Goal: Information Seeking & Learning: Learn about a topic

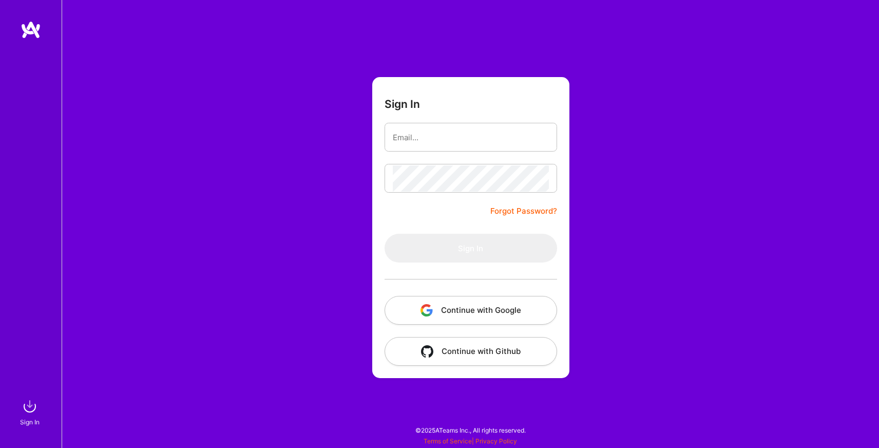
type input "[EMAIL_ADDRESS][DOMAIN_NAME]"
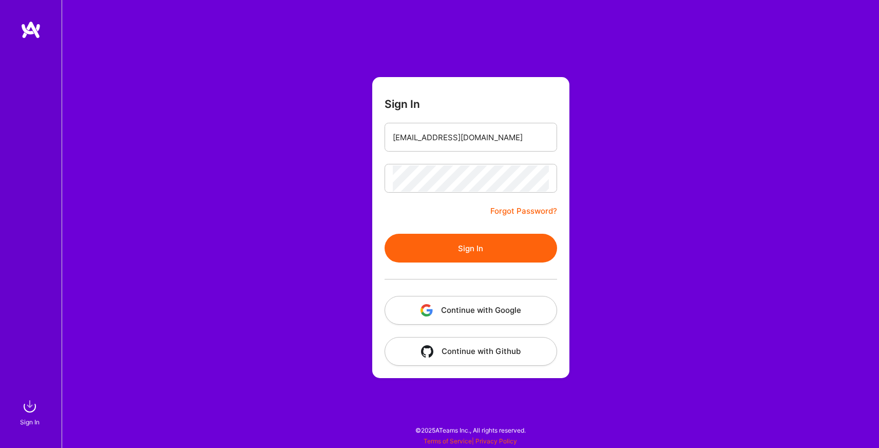
click at [478, 245] on button "Sign In" at bounding box center [471, 248] width 173 height 29
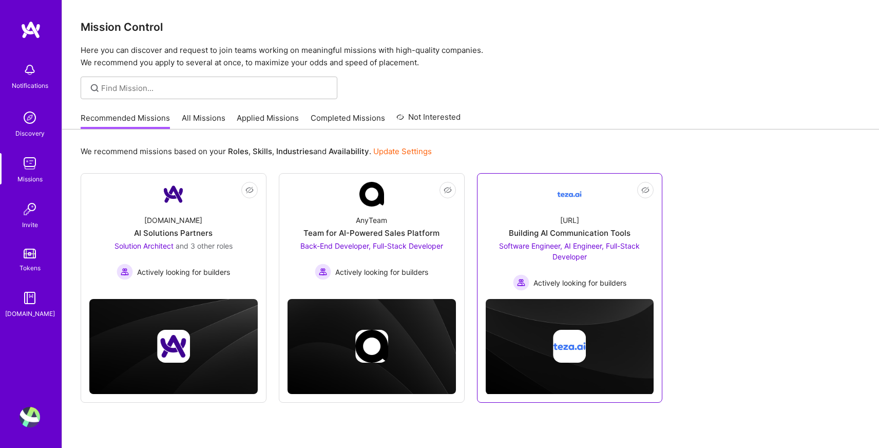
click at [558, 222] on div "[URL] Building AI Communication Tools Software Engineer, AI Engineer, Full-Stac…" at bounding box center [570, 248] width 168 height 84
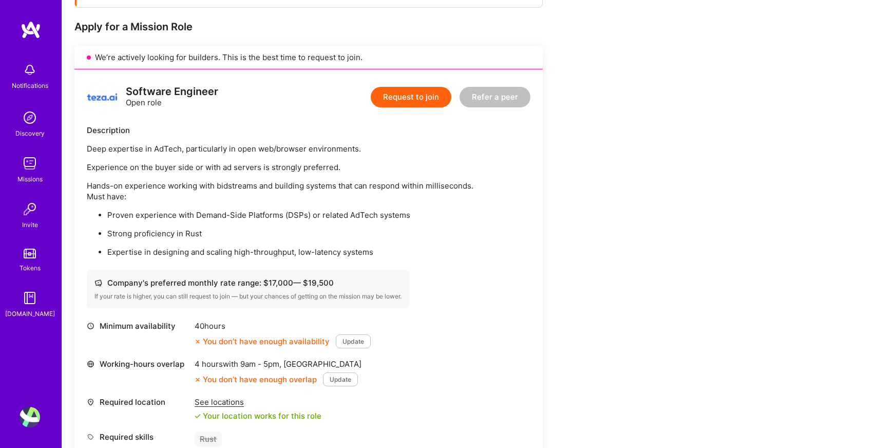
scroll to position [196, 0]
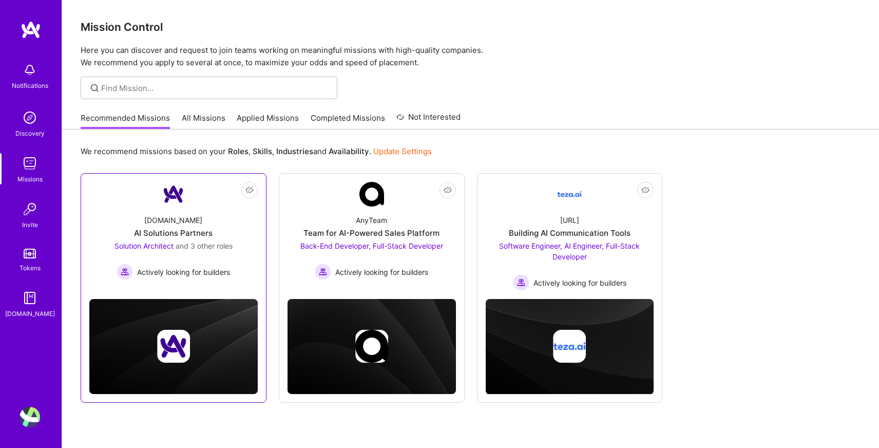
click at [195, 238] on div "AI Solutions Partners" at bounding box center [173, 232] width 79 height 11
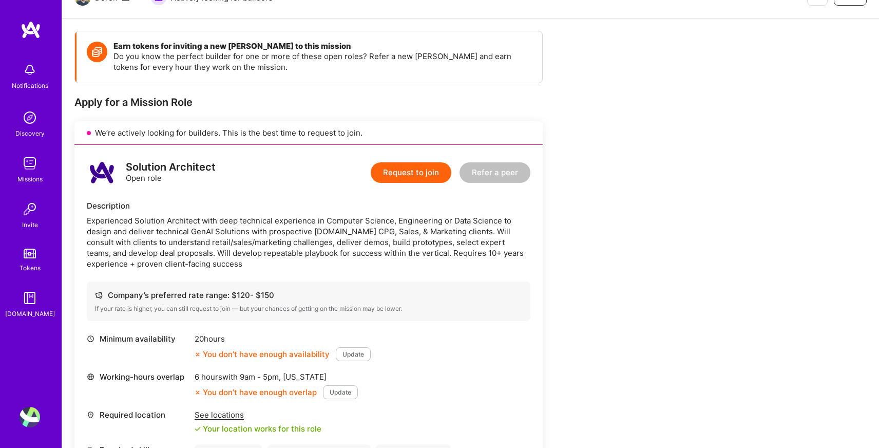
scroll to position [124, 0]
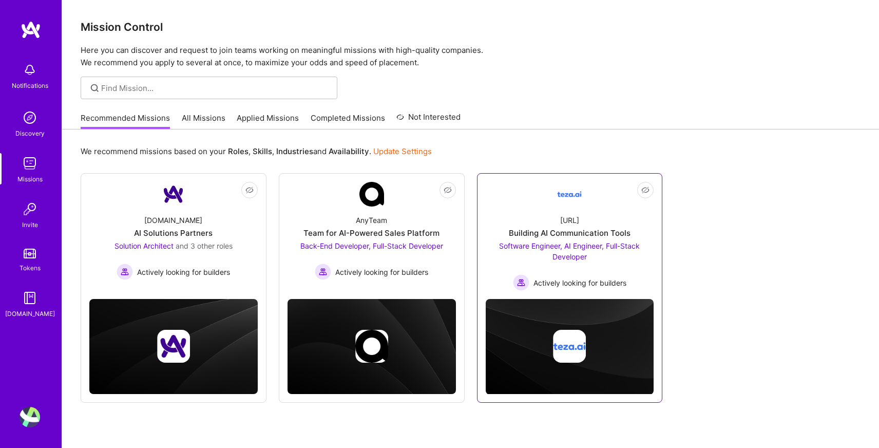
click at [574, 233] on div "Building AI Communication Tools" at bounding box center [570, 232] width 122 height 11
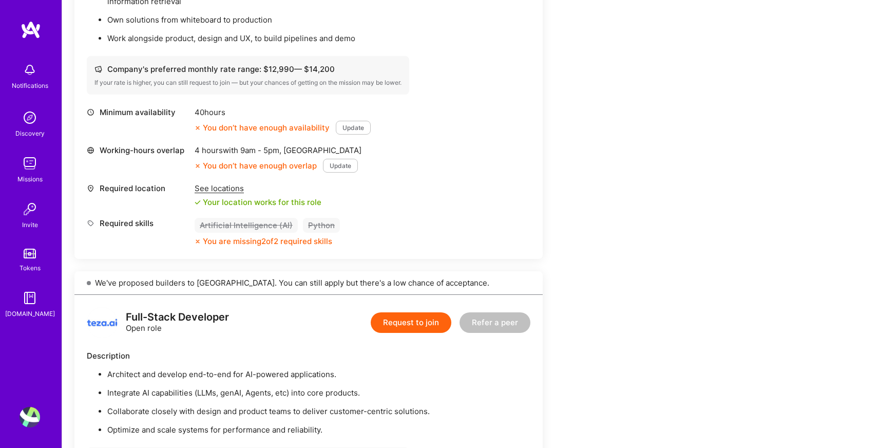
scroll to position [793, 0]
click at [336, 166] on button "Update" at bounding box center [340, 164] width 35 height 14
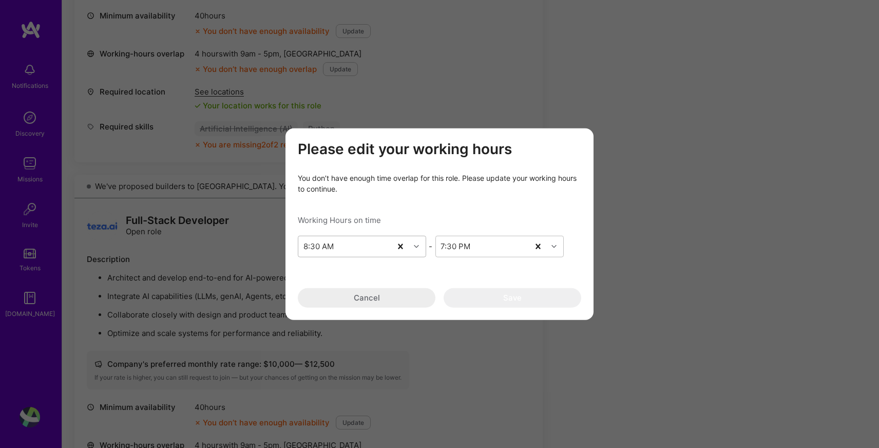
scroll to position [889, 0]
click at [375, 293] on button "Cancel" at bounding box center [367, 298] width 138 height 20
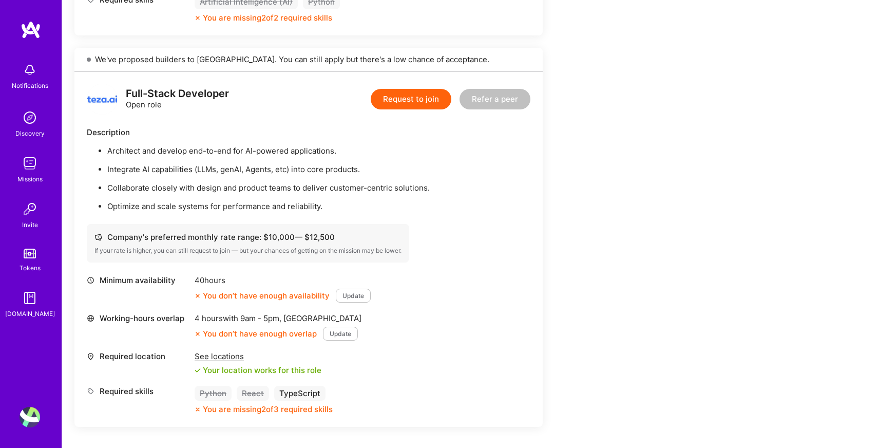
scroll to position [1017, 0]
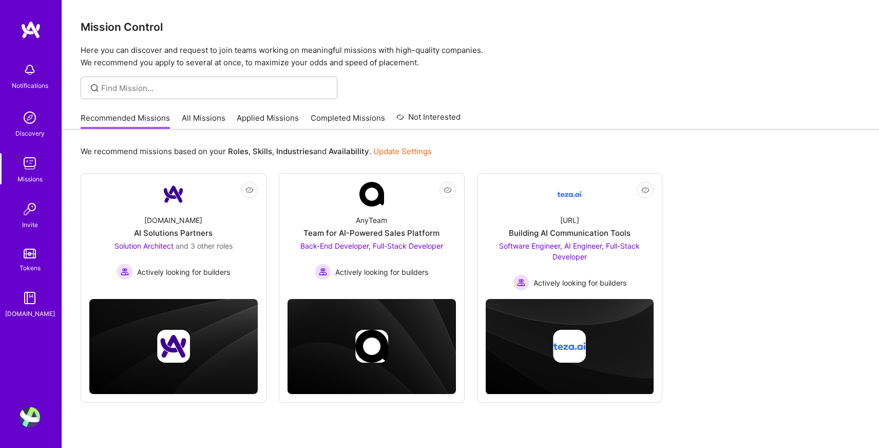
click at [191, 113] on link "All Missions" at bounding box center [204, 120] width 44 height 17
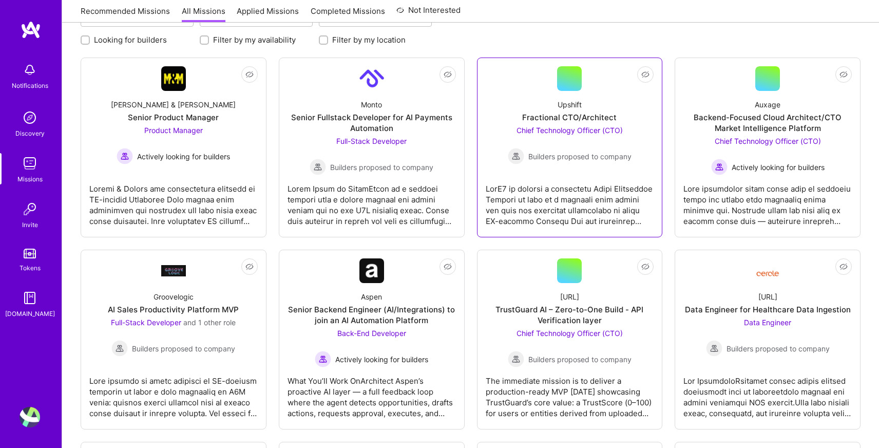
scroll to position [135, 0]
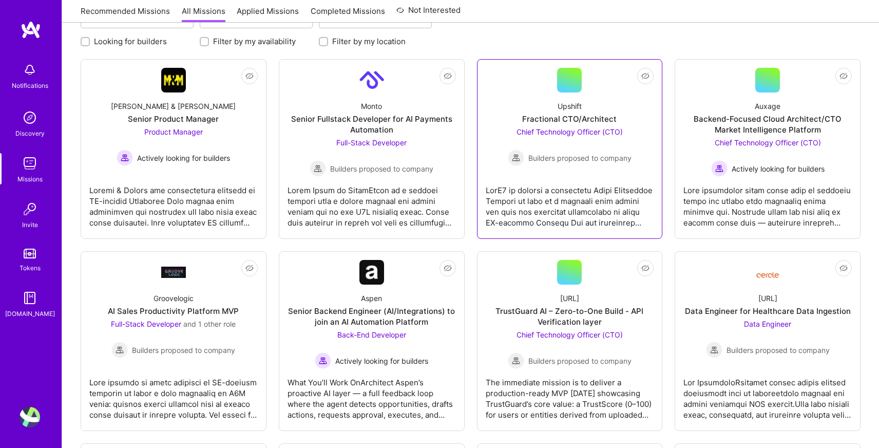
click at [565, 115] on div "Fractional CTO/Architect" at bounding box center [569, 118] width 94 height 11
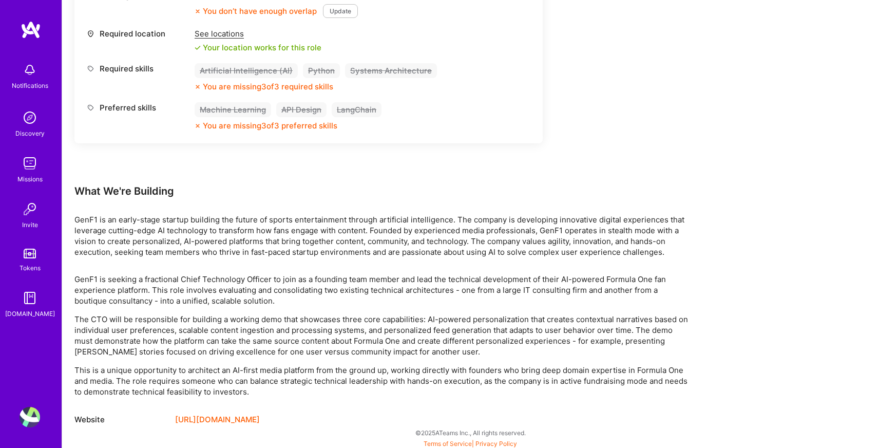
scroll to position [492, 0]
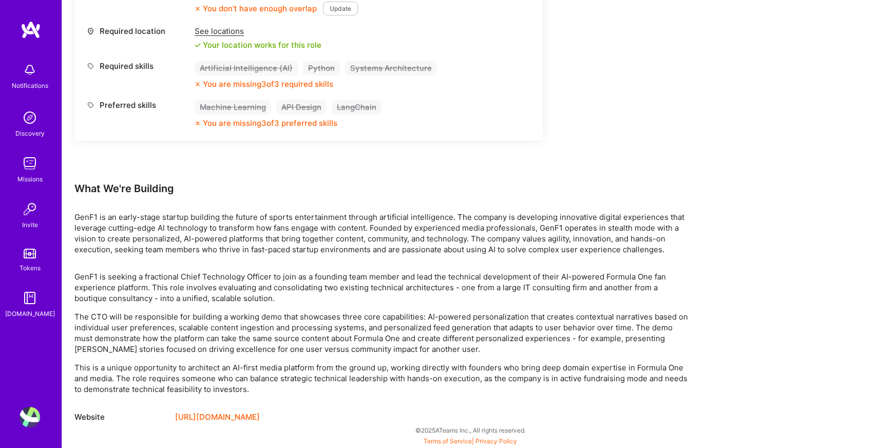
click at [159, 275] on p "GenF1 is seeking a fractional Chief Technology Officer to join as a founding te…" at bounding box center [382, 287] width 616 height 32
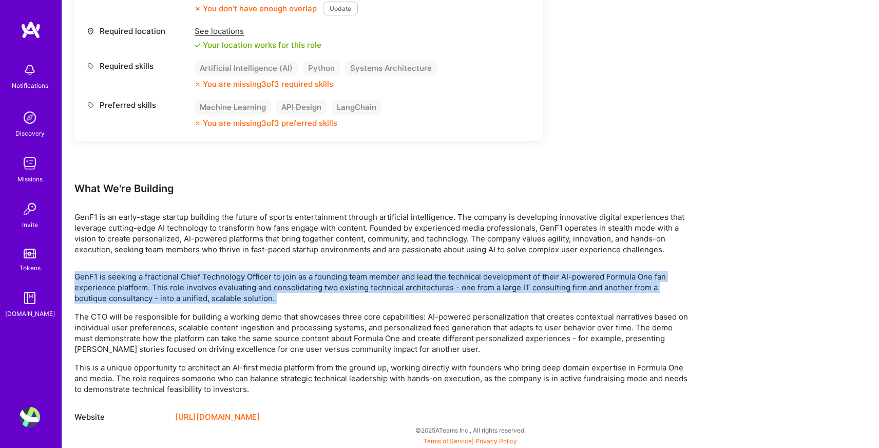
click at [159, 275] on p "GenF1 is seeking a fractional Chief Technology Officer to join as a founding te…" at bounding box center [382, 287] width 616 height 32
click at [159, 274] on p "GenF1 is seeking a fractional Chief Technology Officer to join as a founding te…" at bounding box center [382, 287] width 616 height 32
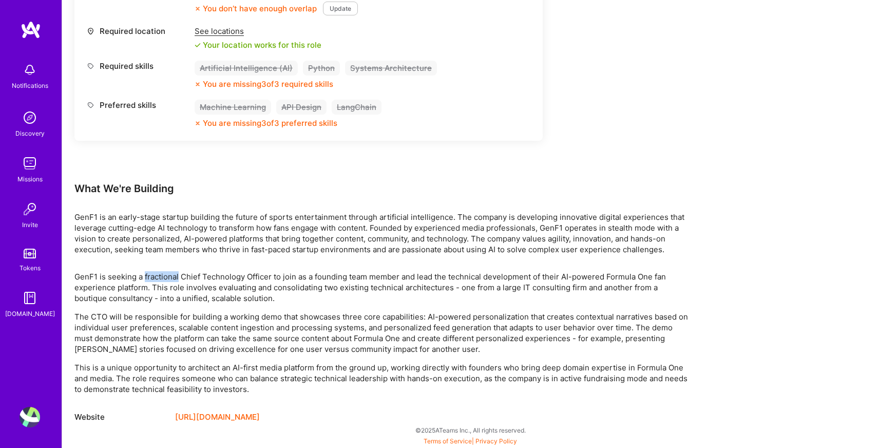
click at [159, 274] on p "GenF1 is seeking a fractional Chief Technology Officer to join as a founding te…" at bounding box center [382, 287] width 616 height 32
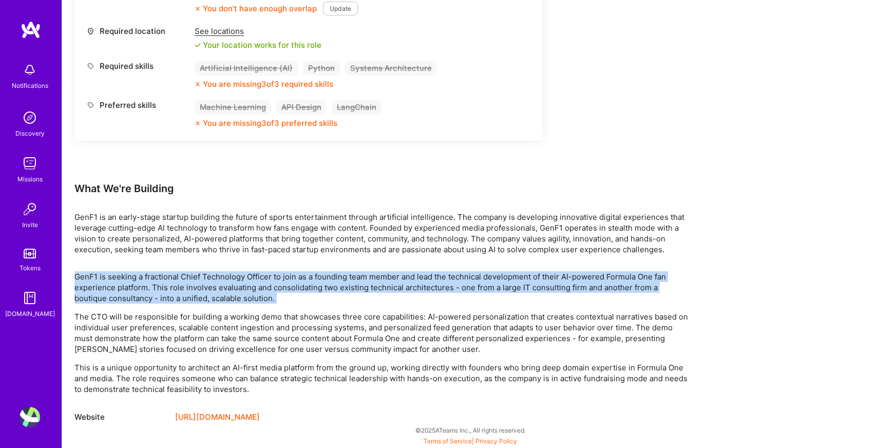
click at [159, 277] on p "GenF1 is seeking a fractional Chief Technology Officer to join as a founding te…" at bounding box center [382, 287] width 616 height 32
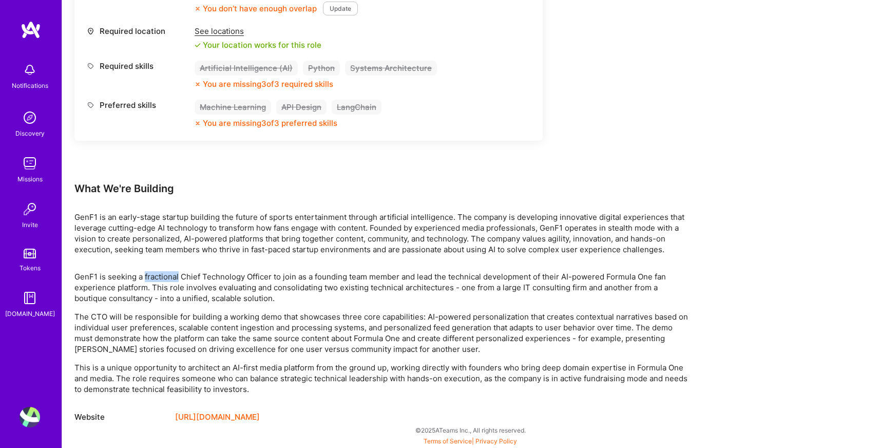
click at [159, 277] on p "GenF1 is seeking a fractional Chief Technology Officer to join as a founding te…" at bounding box center [382, 287] width 616 height 32
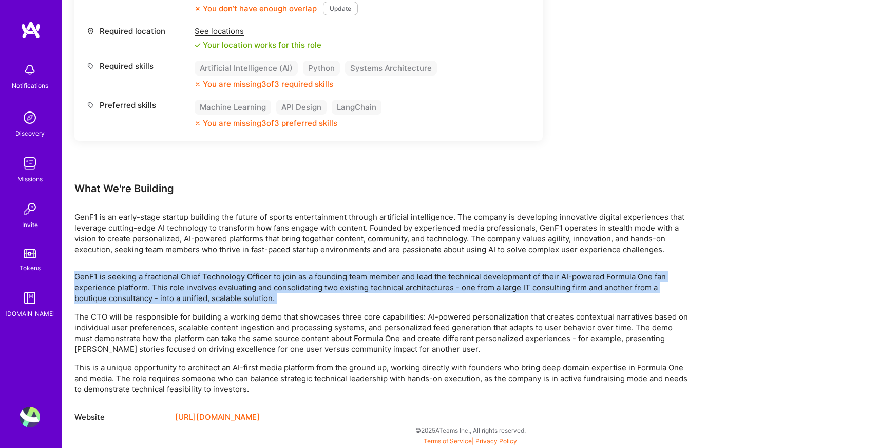
click at [159, 277] on p "GenF1 is seeking a fractional Chief Technology Officer to join as a founding te…" at bounding box center [382, 287] width 616 height 32
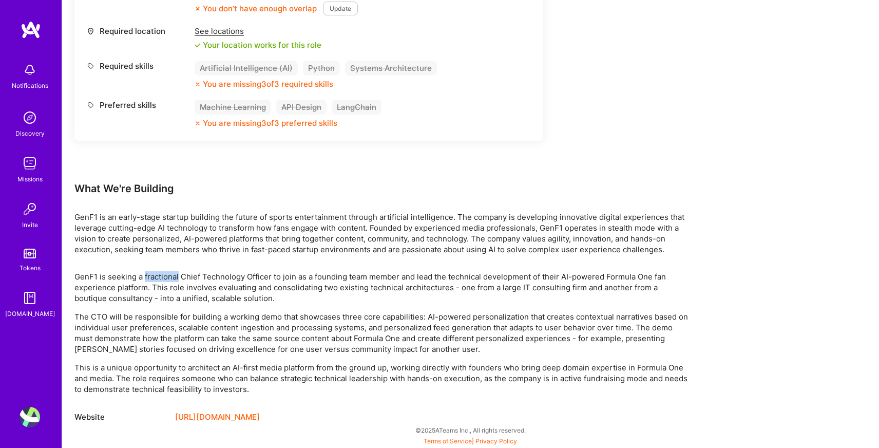
click at [159, 277] on p "GenF1 is seeking a fractional Chief Technology Officer to join as a founding te…" at bounding box center [382, 287] width 616 height 32
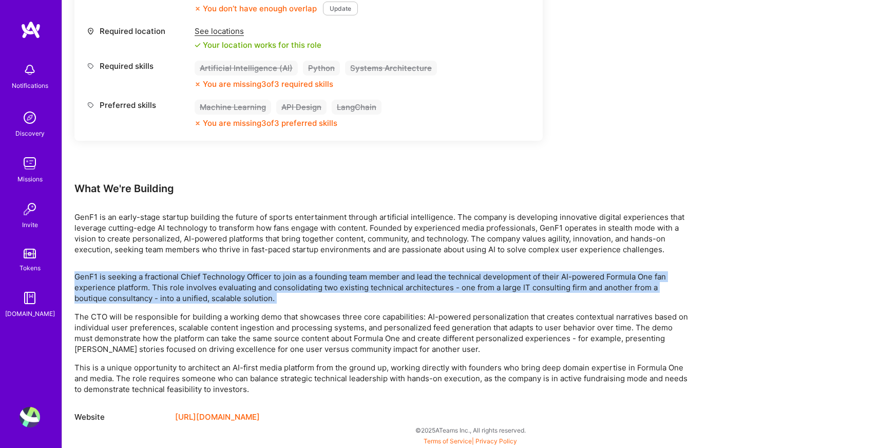
click at [159, 277] on p "GenF1 is seeking a fractional Chief Technology Officer to join as a founding te…" at bounding box center [382, 287] width 616 height 32
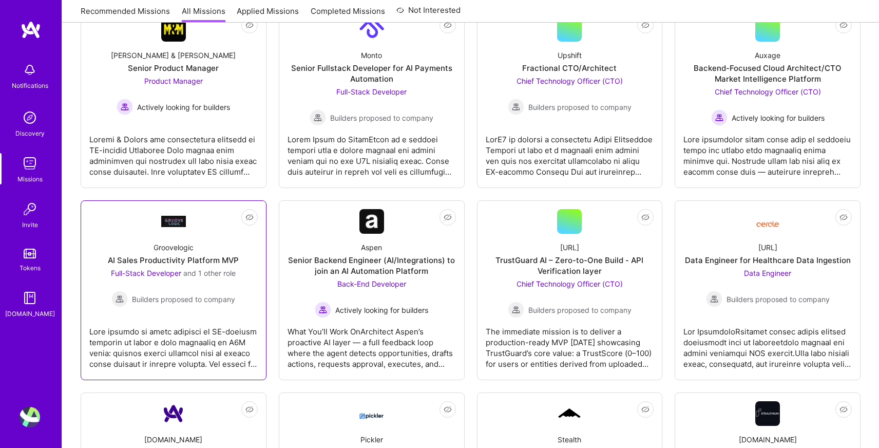
scroll to position [192, 0]
